Goal: Transaction & Acquisition: Purchase product/service

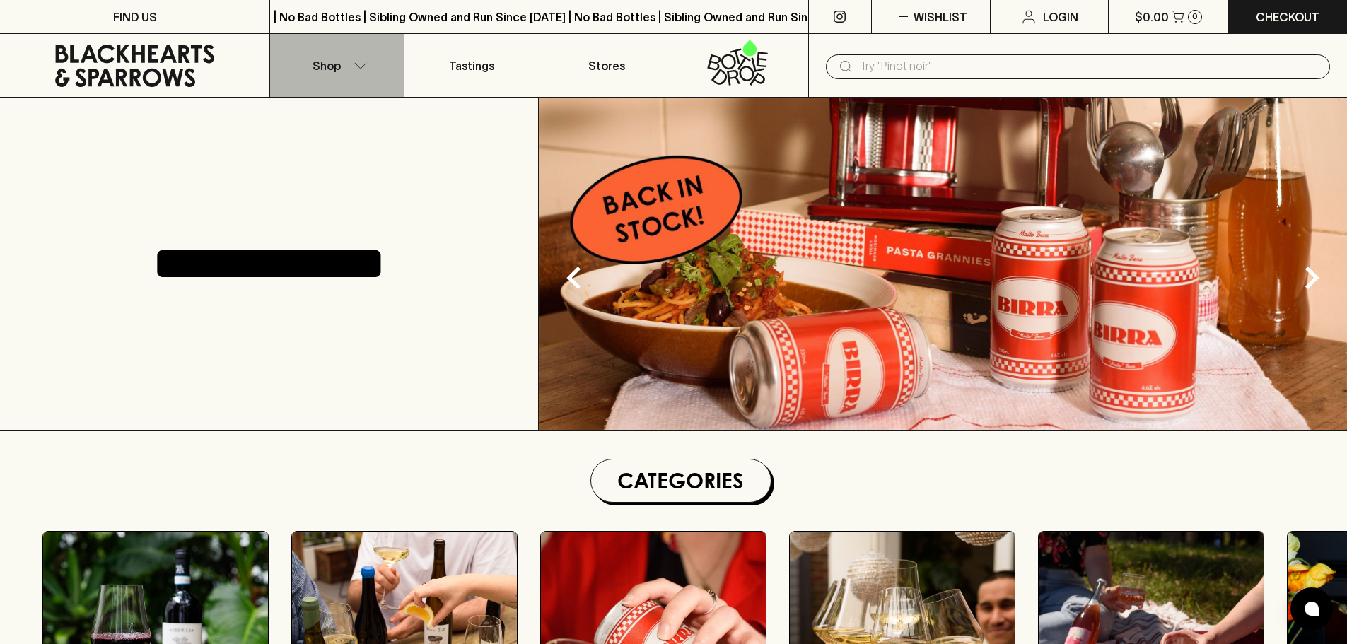
click at [361, 68] on icon "button" at bounding box center [361, 65] width 12 height 6
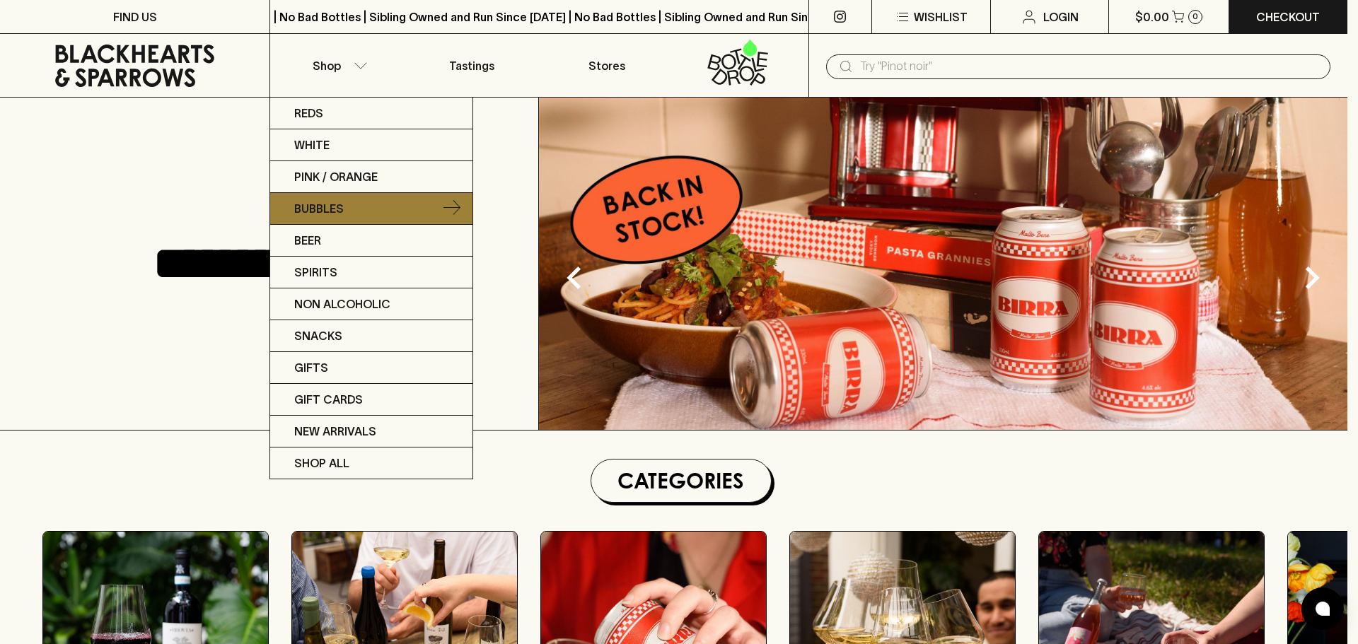
click at [339, 209] on p "Bubbles" at bounding box center [319, 208] width 50 height 17
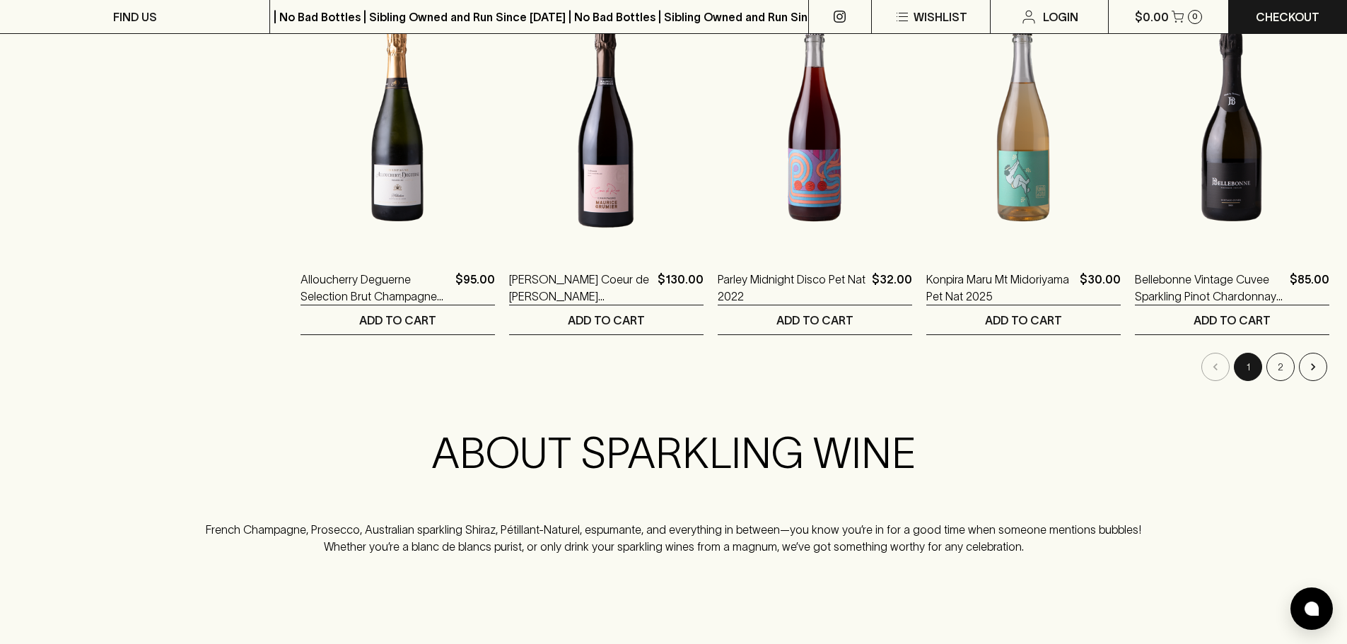
scroll to position [1414, 0]
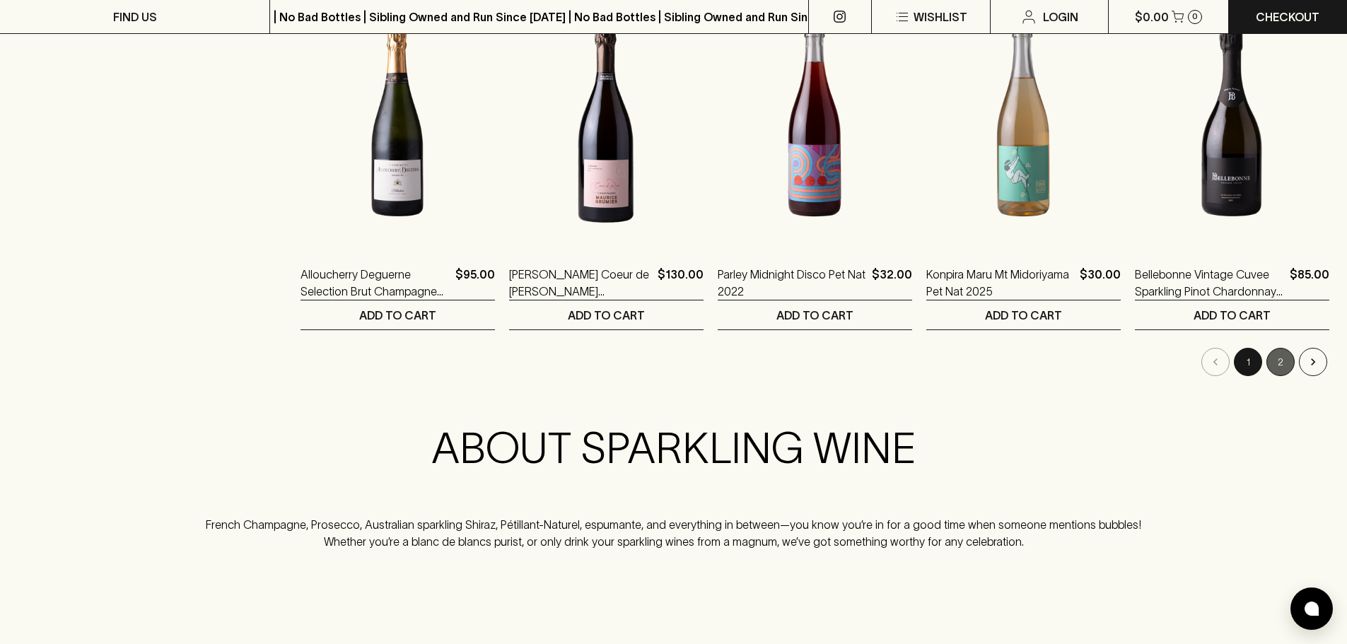
click at [1289, 358] on button "2" at bounding box center [1281, 362] width 28 height 28
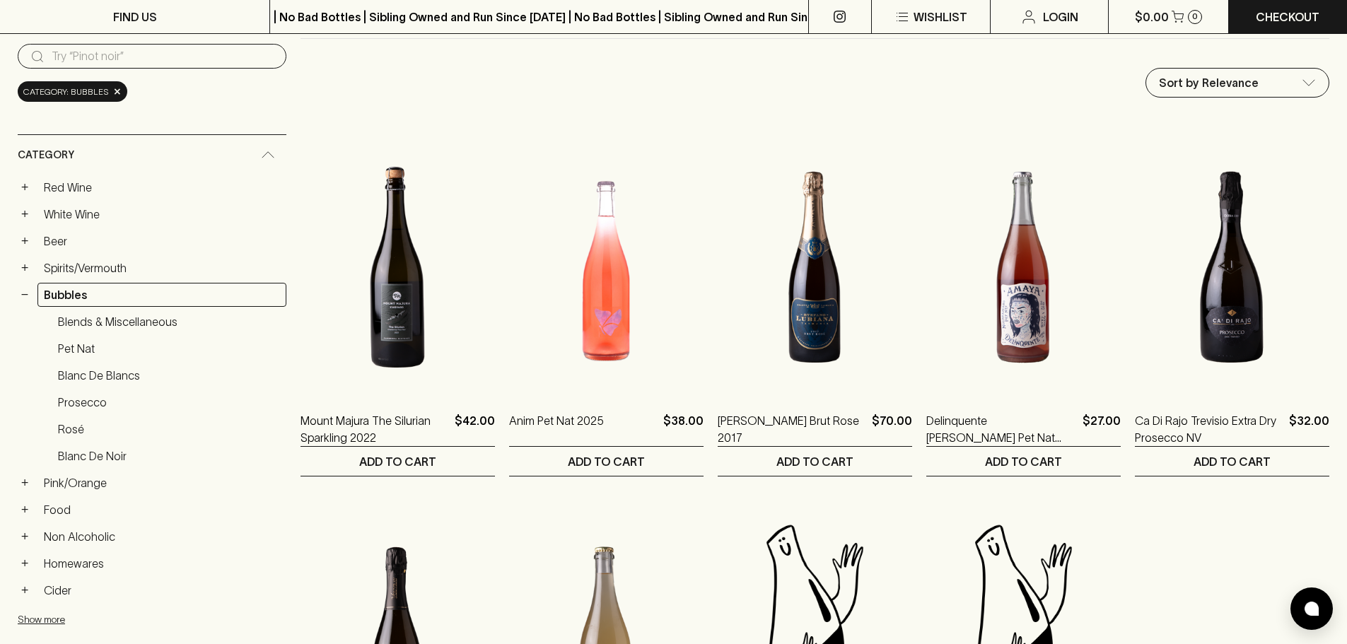
scroll to position [566, 0]
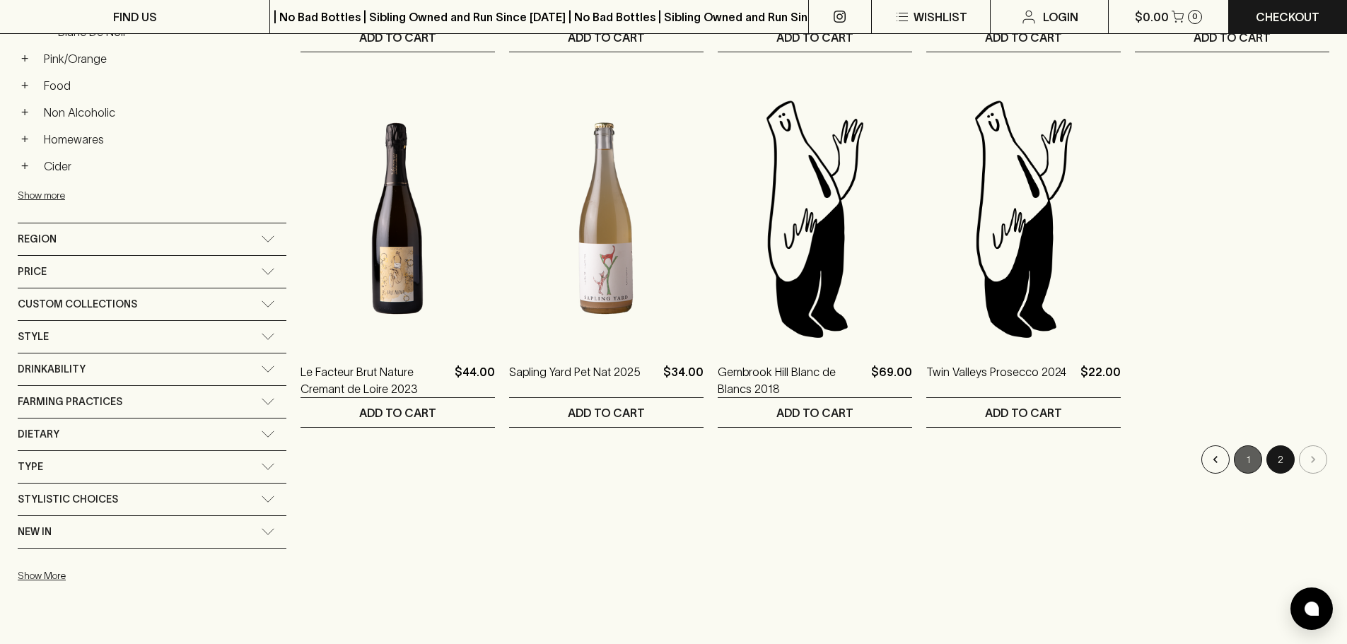
click at [1254, 460] on button "1" at bounding box center [1248, 460] width 28 height 28
